Goal: Entertainment & Leisure: Browse casually

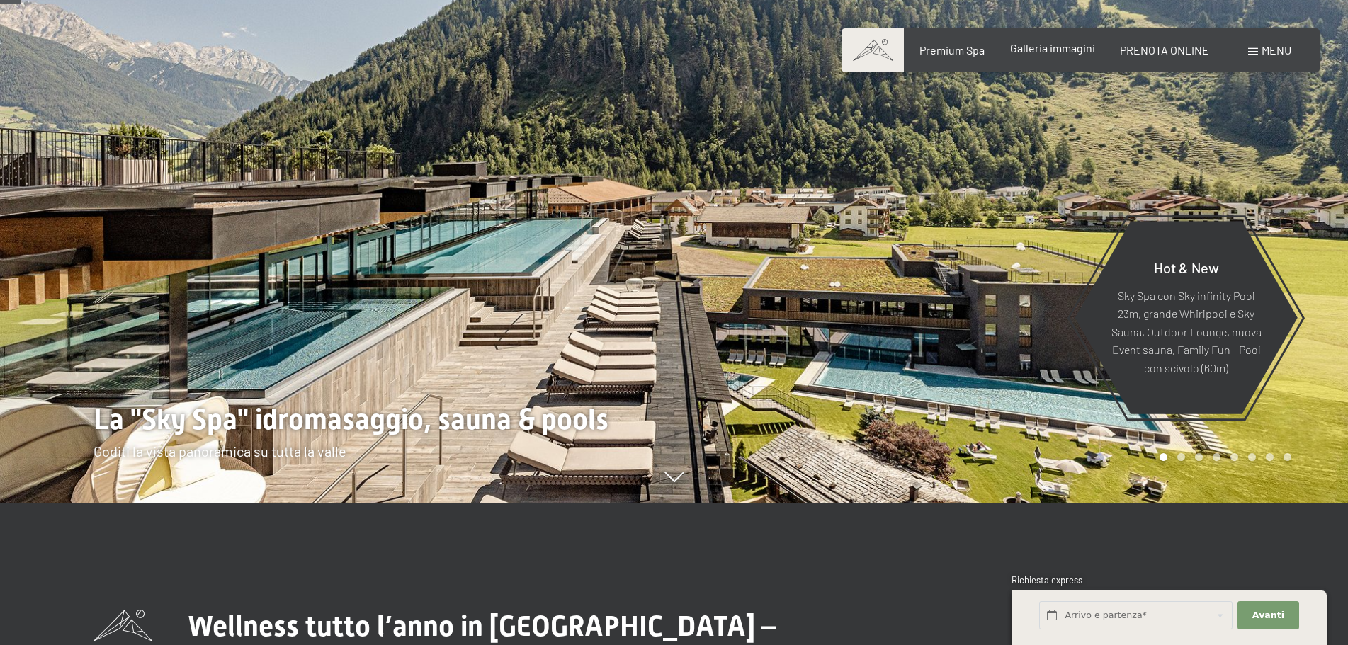
click at [1054, 51] on span "Galleria immagini" at bounding box center [1052, 47] width 85 height 13
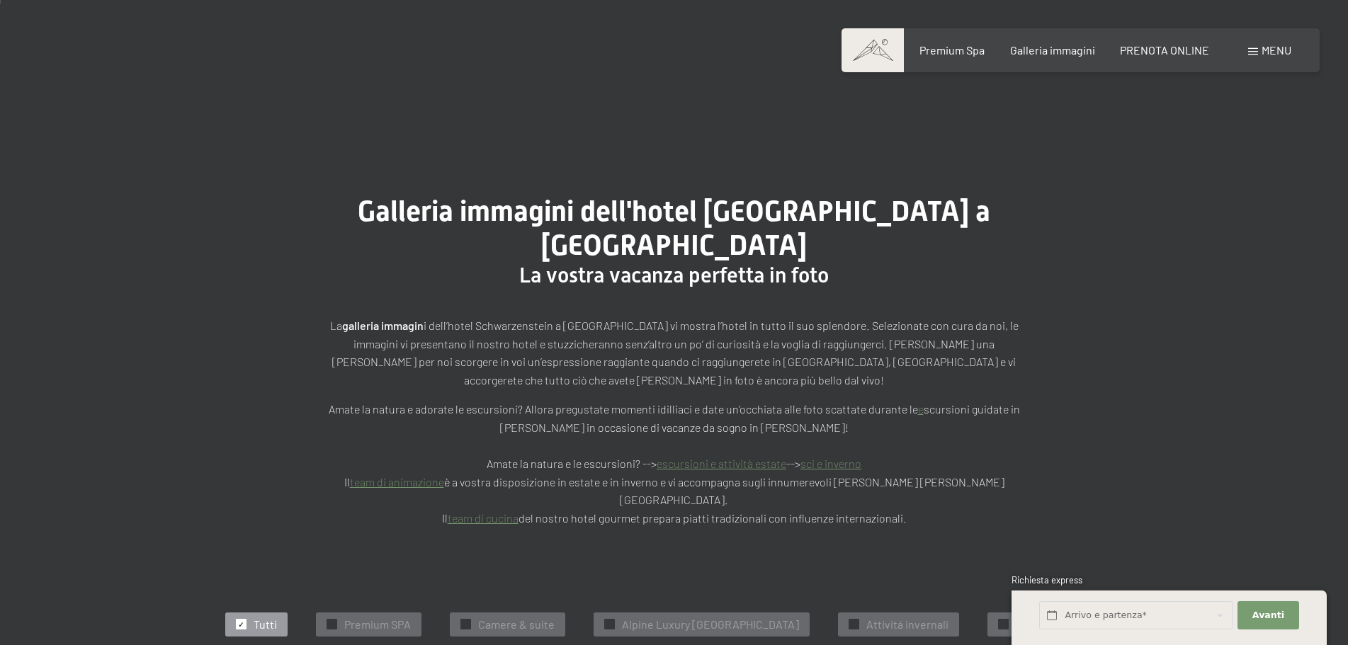
scroll to position [283, 0]
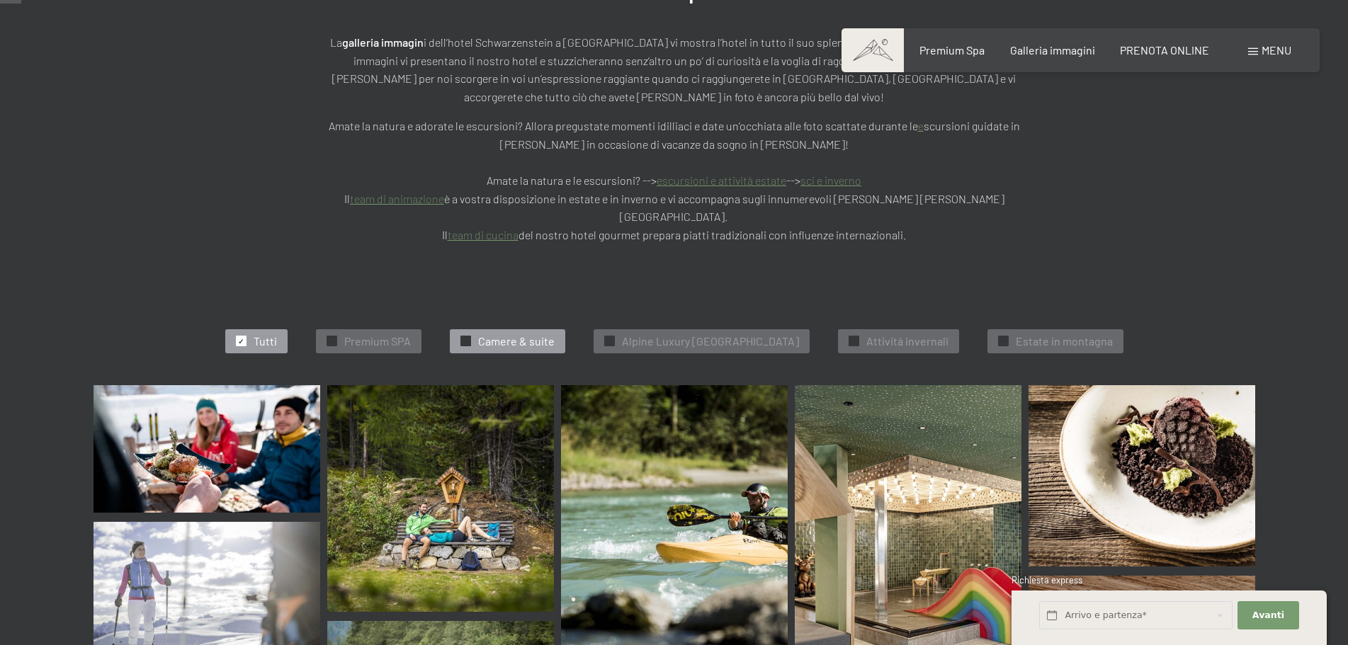
click at [502, 334] on span "Camere & suite" at bounding box center [516, 342] width 77 height 16
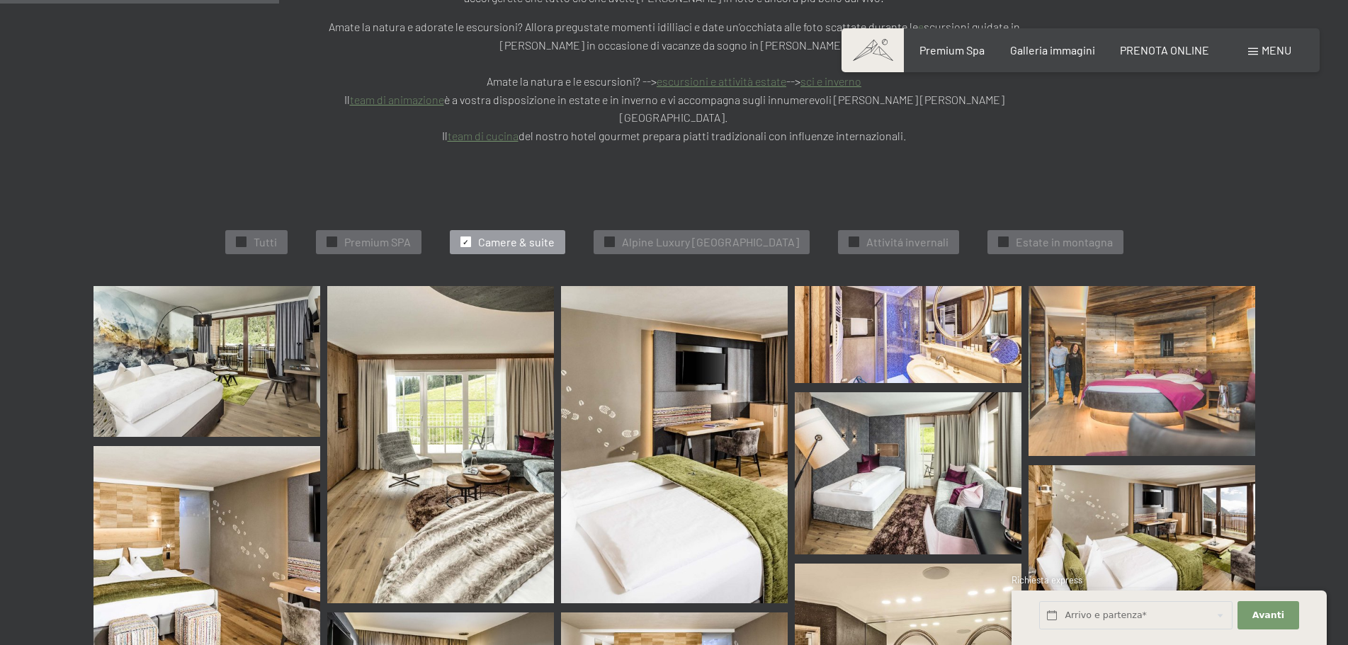
scroll to position [358, 0]
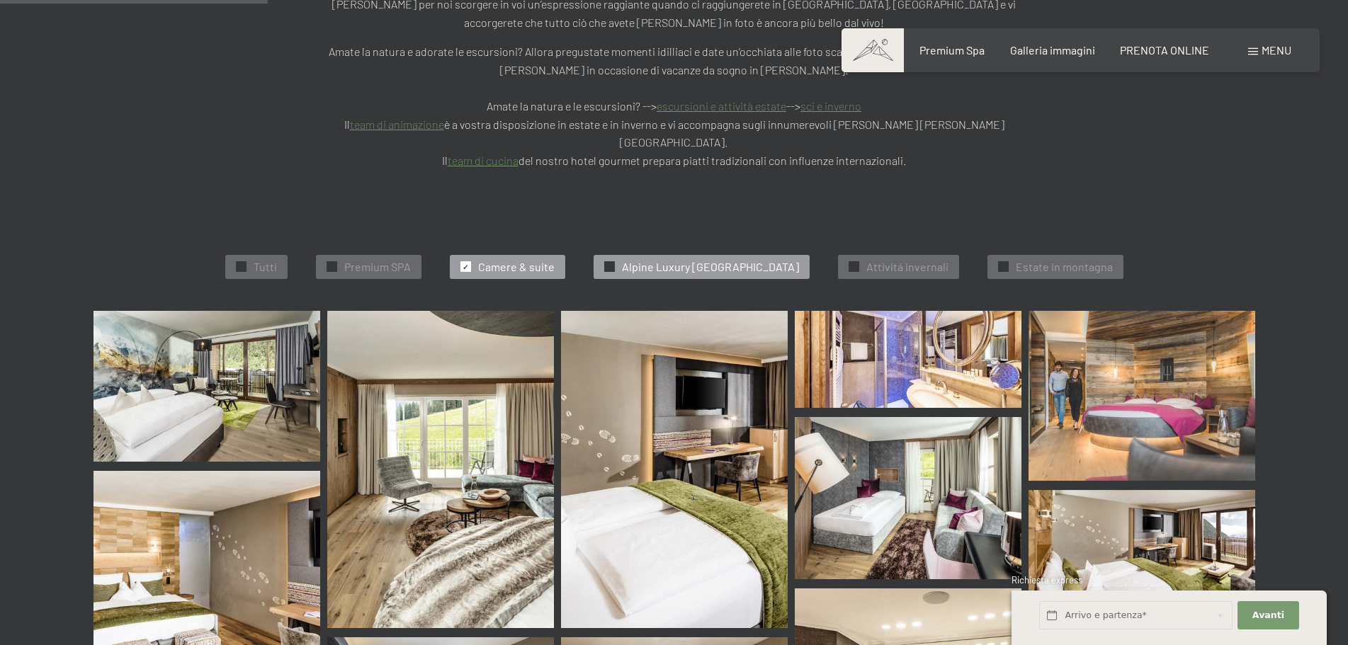
click at [680, 259] on span "Alpine Luxury [GEOGRAPHIC_DATA]" at bounding box center [710, 267] width 177 height 16
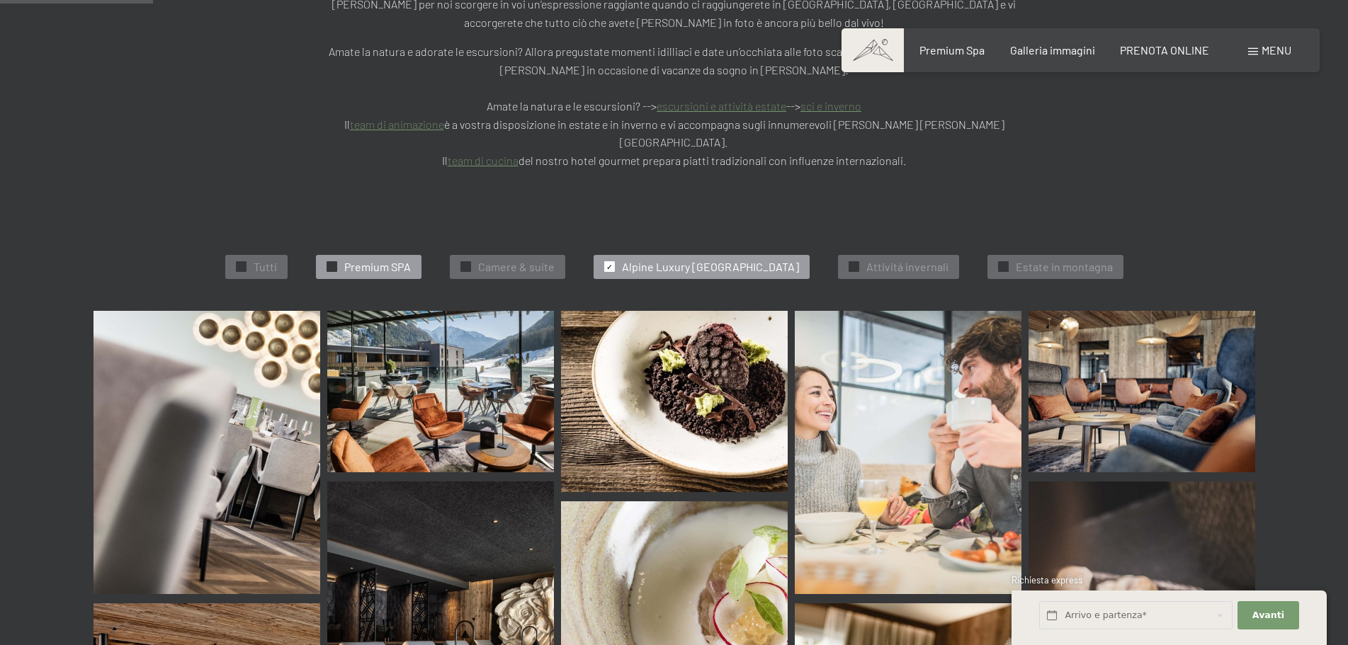
click at [370, 259] on span "Premium SPA" at bounding box center [377, 267] width 67 height 16
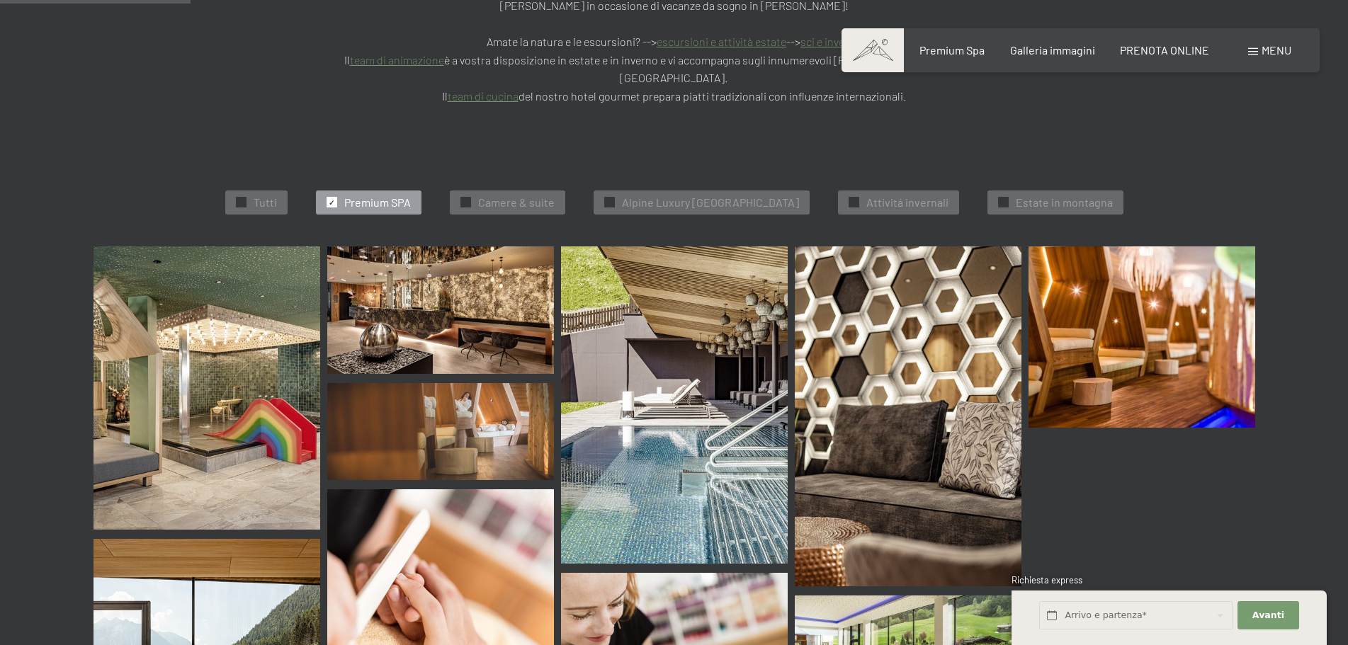
scroll to position [429, 0]
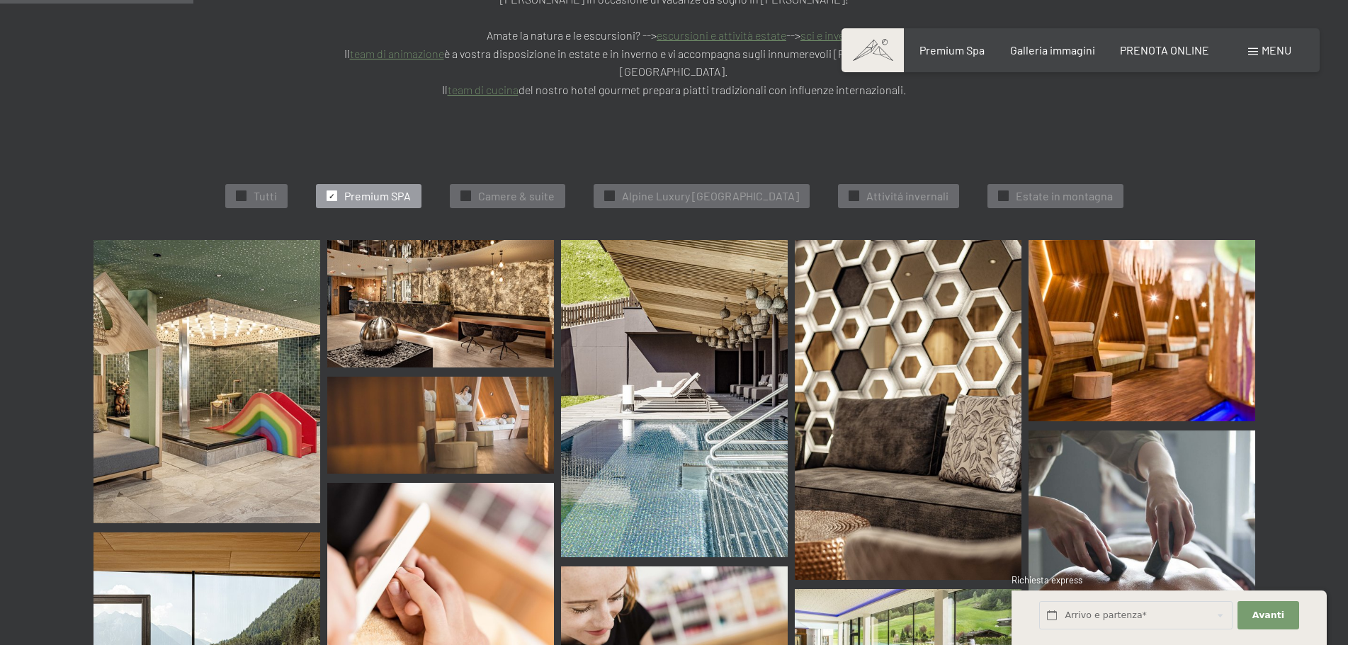
click at [498, 377] on img at bounding box center [440, 425] width 227 height 97
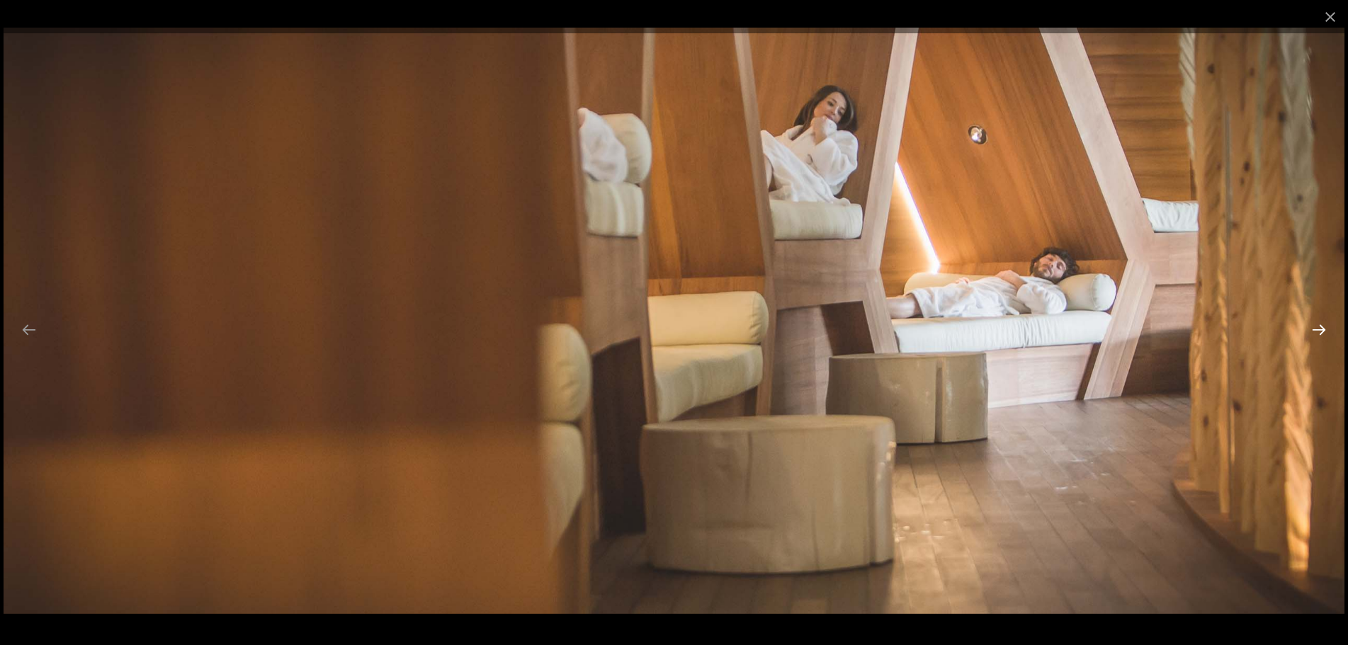
click at [1316, 334] on button "Next slide" at bounding box center [1319, 330] width 30 height 28
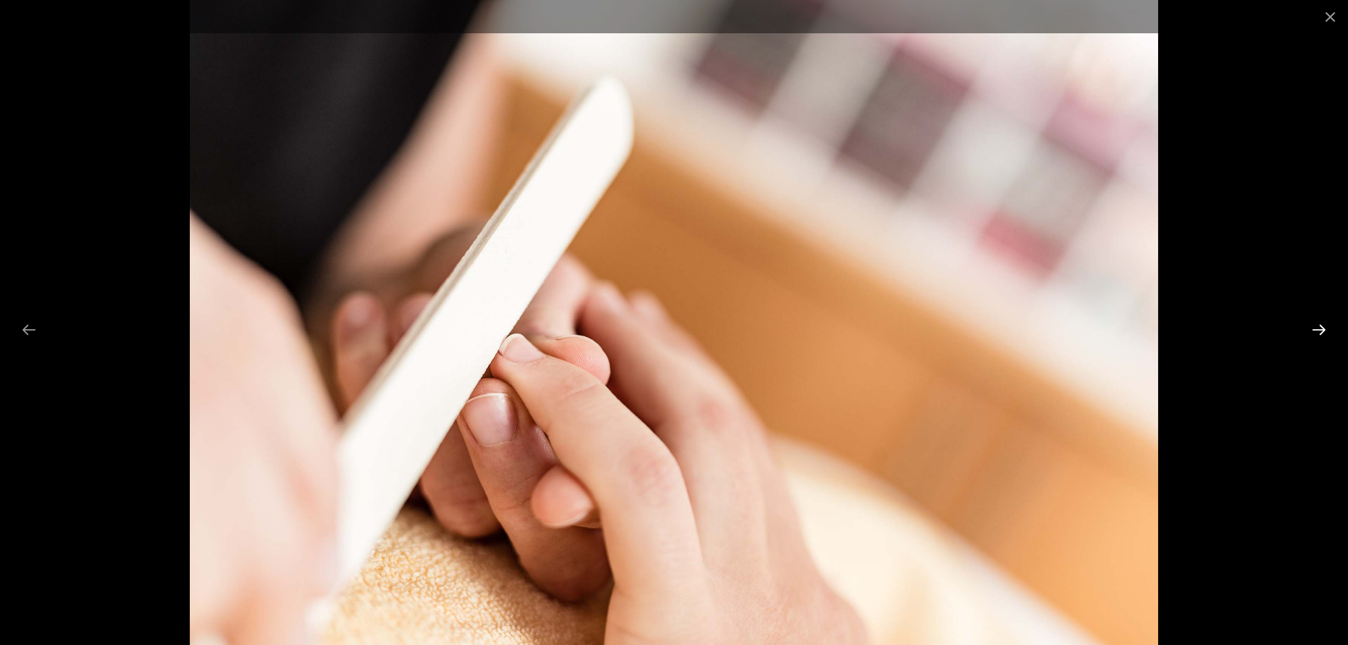
click at [1316, 334] on button "Next slide" at bounding box center [1319, 330] width 30 height 28
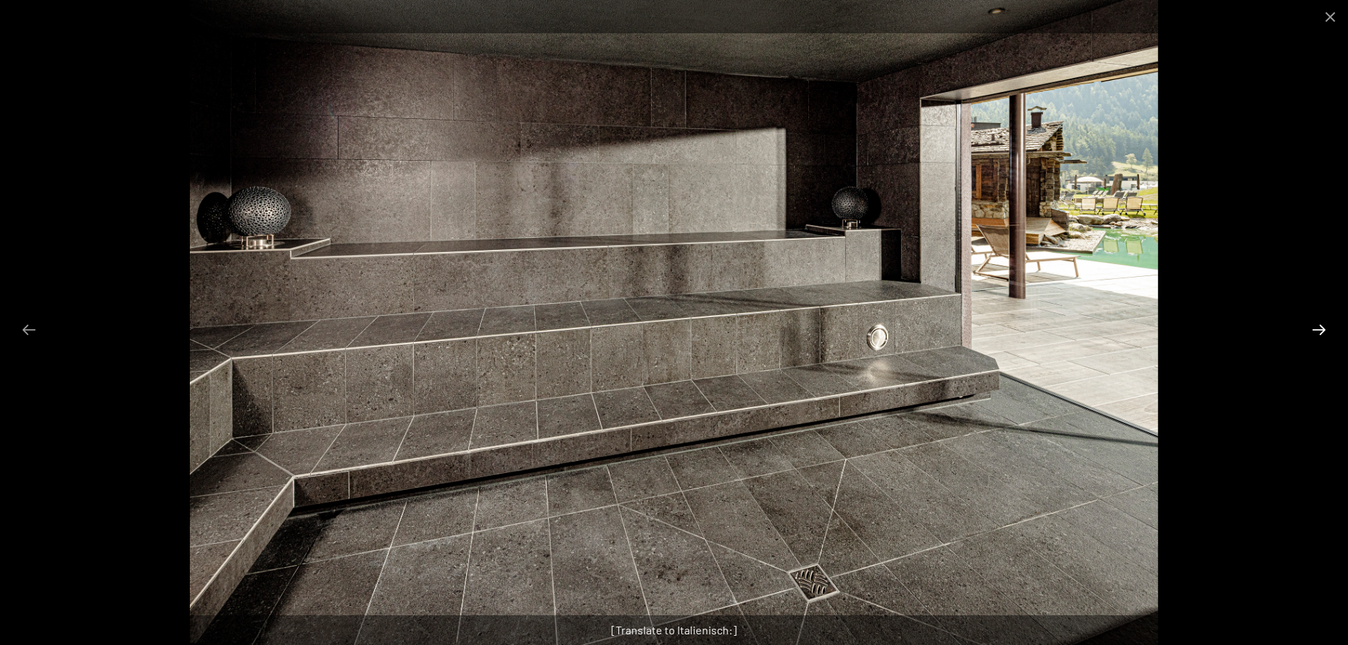
click at [1316, 334] on button "Next slide" at bounding box center [1319, 330] width 30 height 28
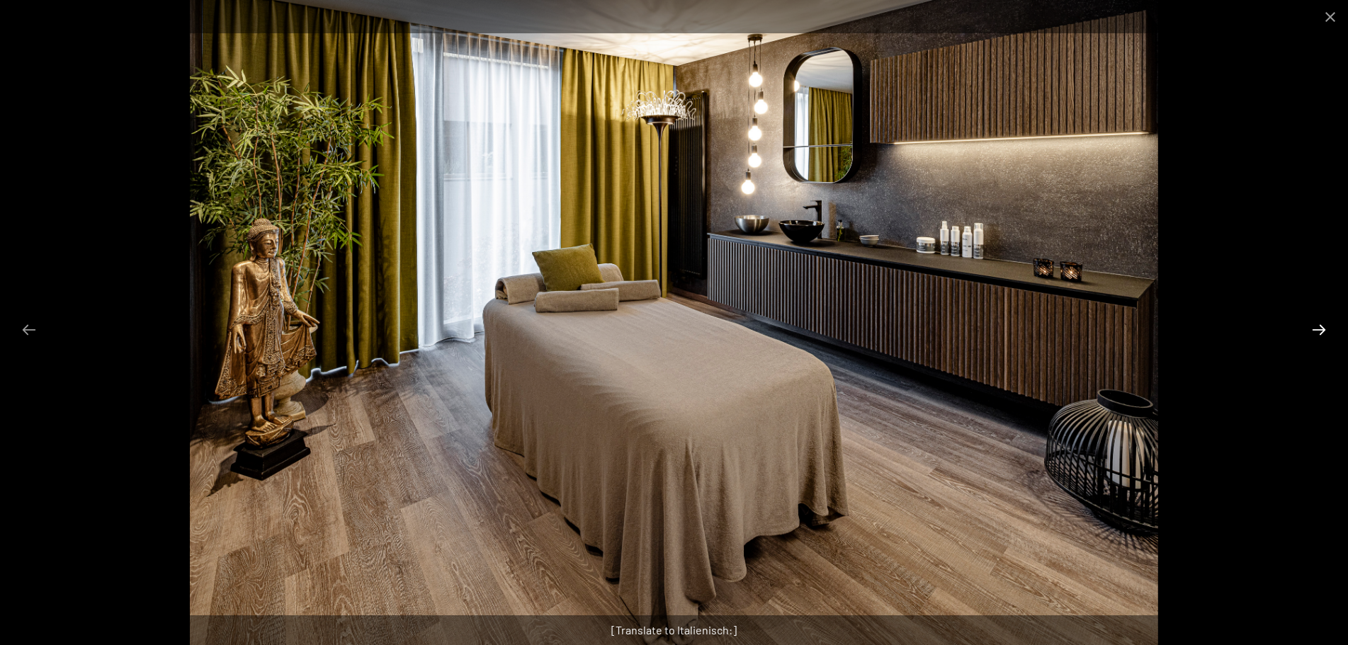
click at [1316, 334] on button "Next slide" at bounding box center [1319, 330] width 30 height 28
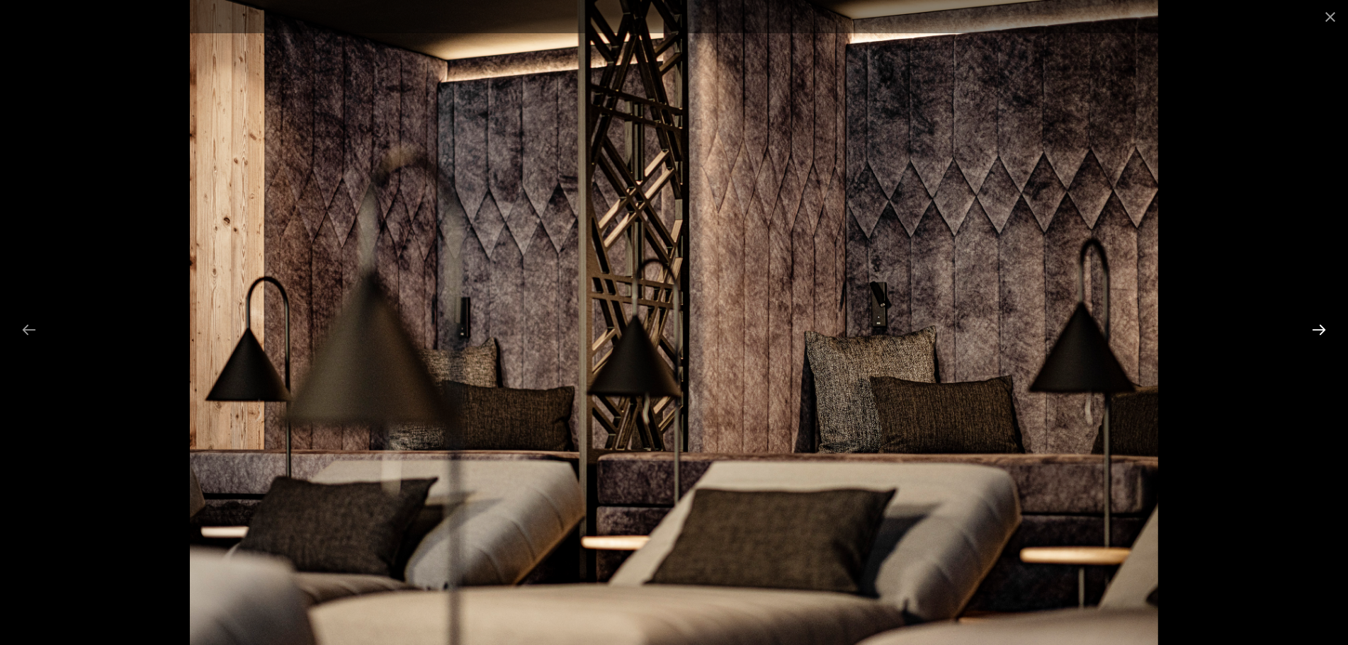
click at [1316, 334] on button "Next slide" at bounding box center [1319, 330] width 30 height 28
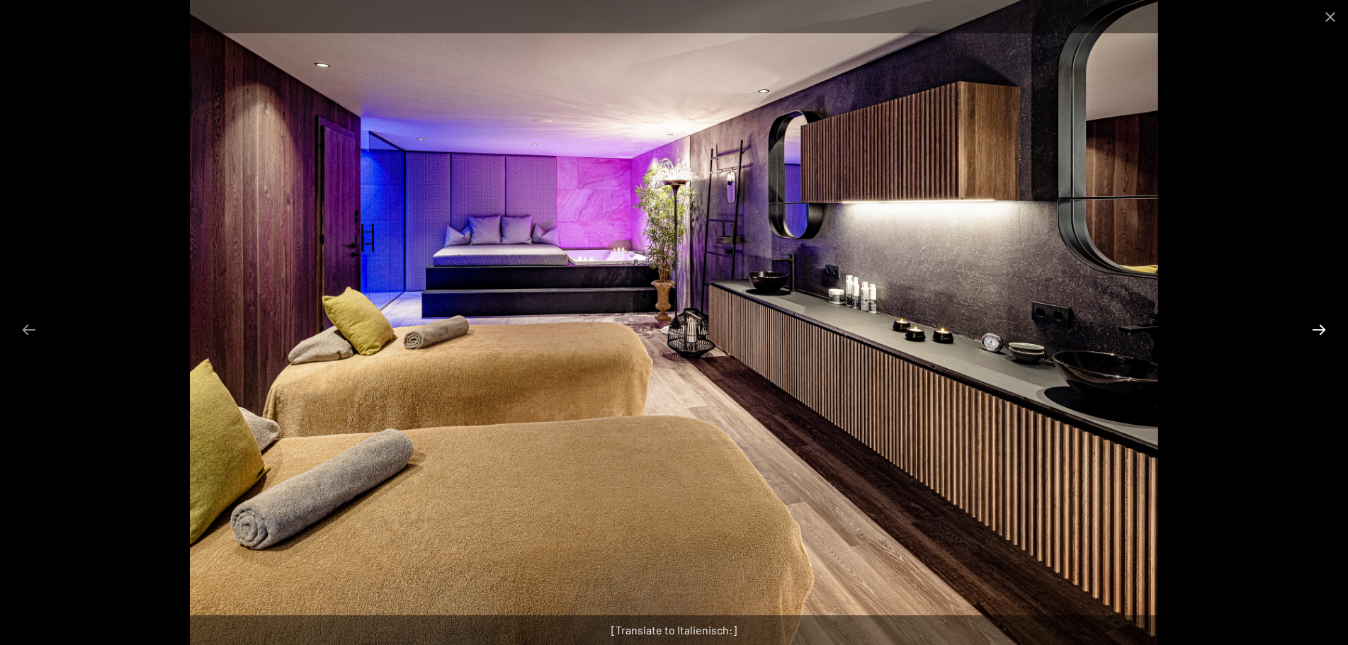
click at [1316, 334] on button "Next slide" at bounding box center [1319, 330] width 30 height 28
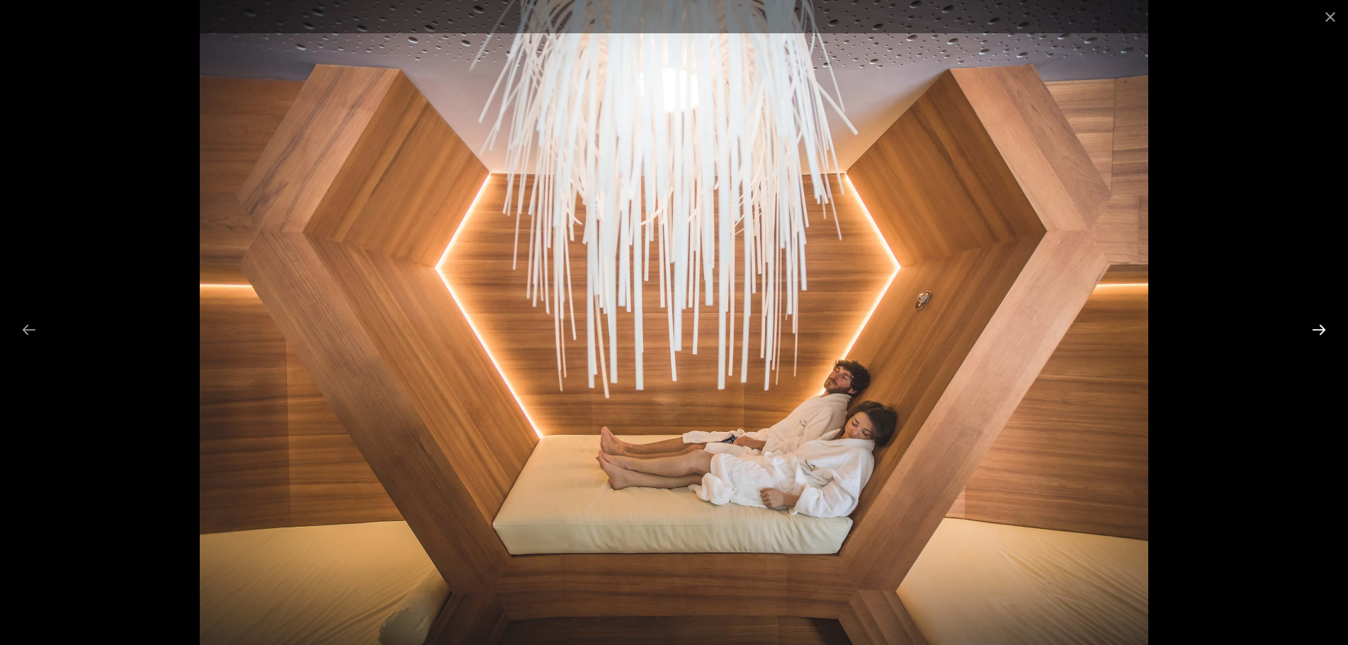
click at [1316, 334] on button "Next slide" at bounding box center [1319, 330] width 30 height 28
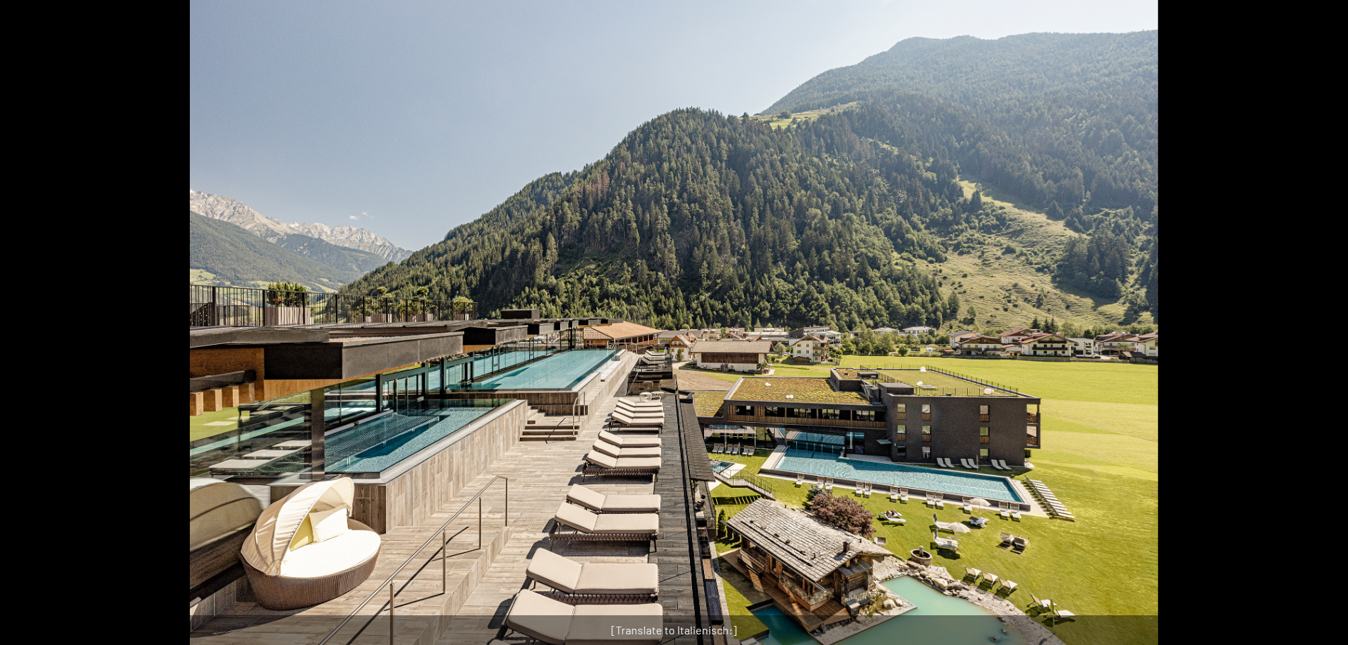
click at [1316, 334] on button "Next slide" at bounding box center [1327, 330] width 30 height 28
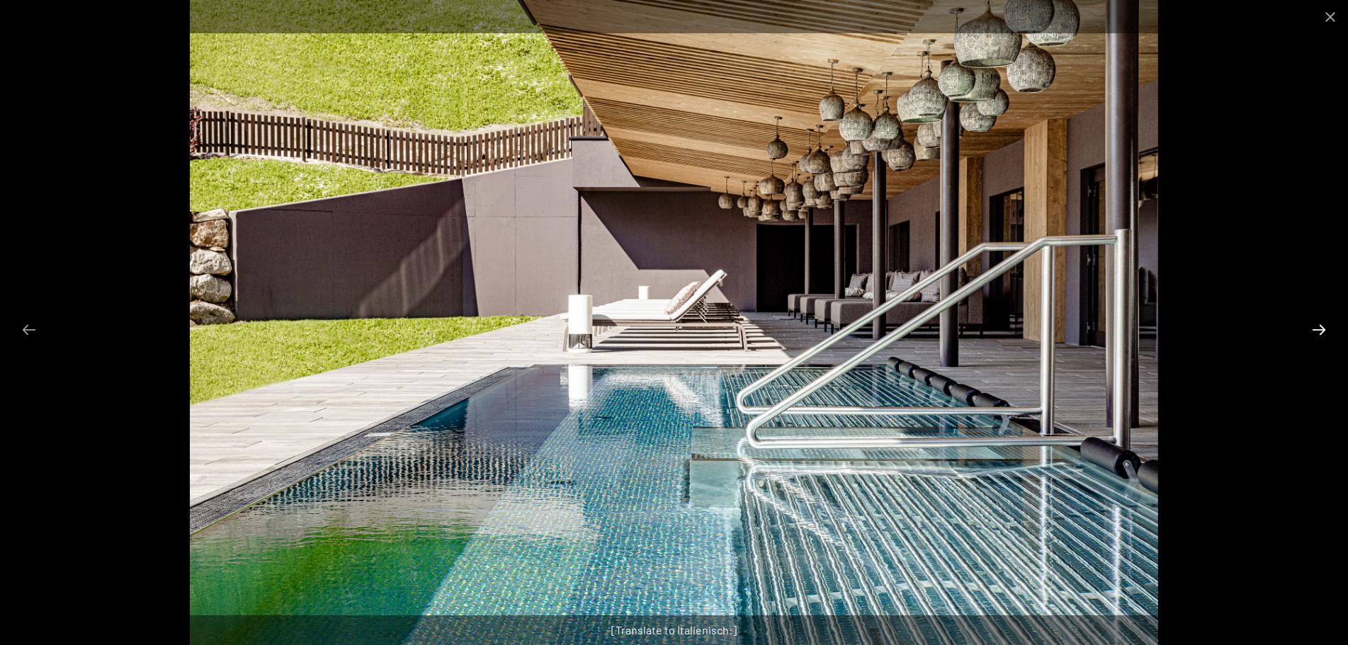
click at [1316, 334] on button "Next slide" at bounding box center [1319, 330] width 30 height 28
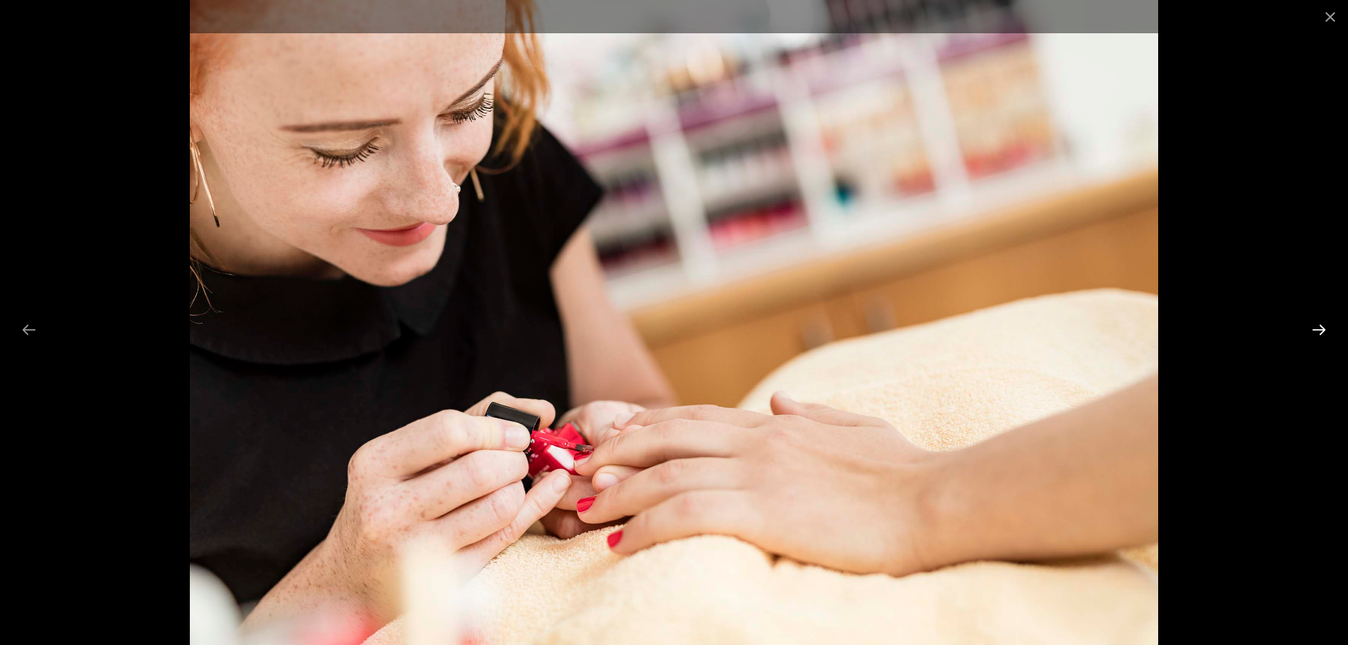
click at [1316, 334] on button "Next slide" at bounding box center [1319, 330] width 30 height 28
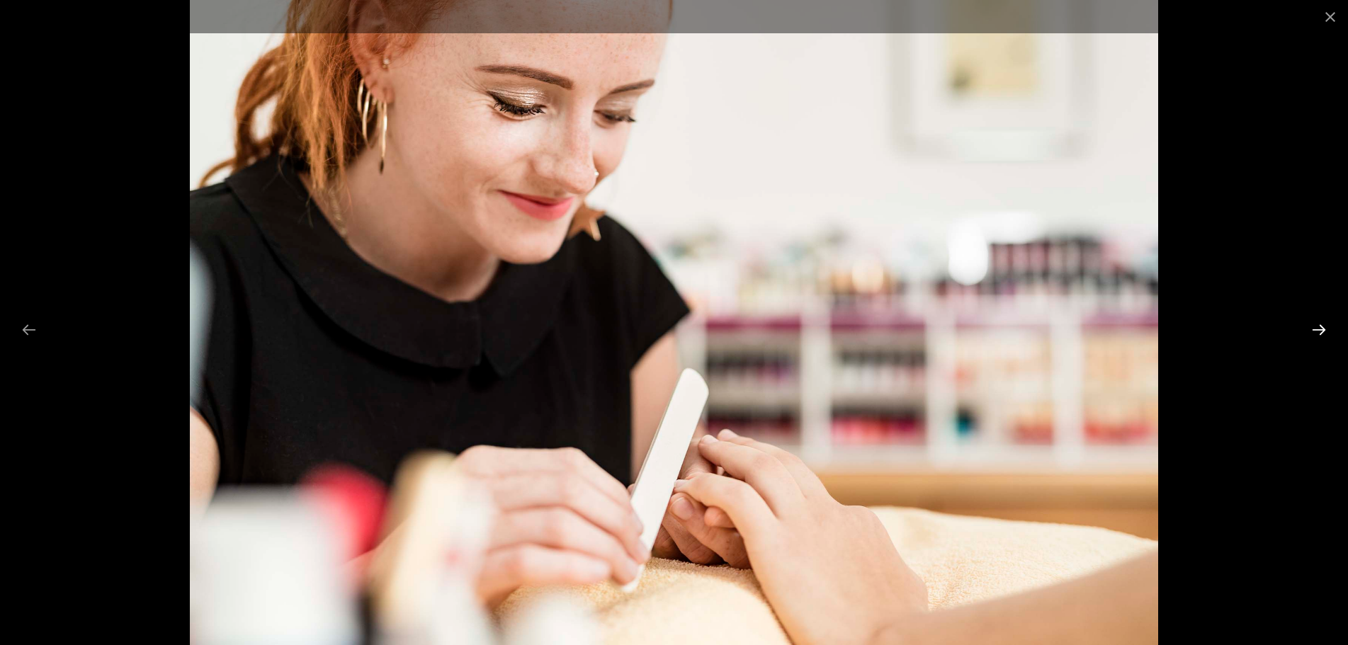
click at [1316, 334] on button "Next slide" at bounding box center [1319, 330] width 30 height 28
